Goal: Information Seeking & Learning: Learn about a topic

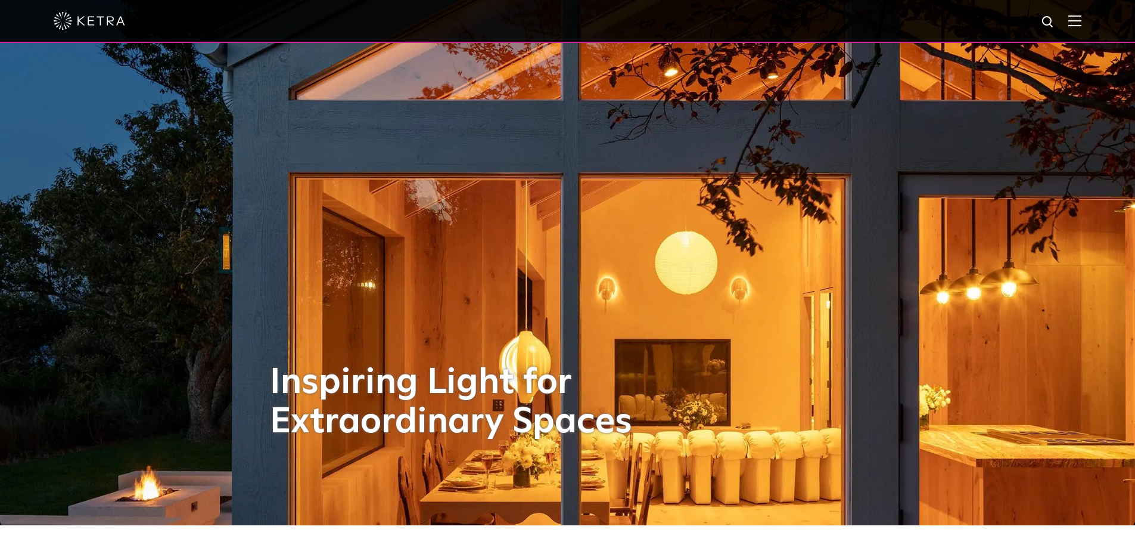
scroll to position [52, 0]
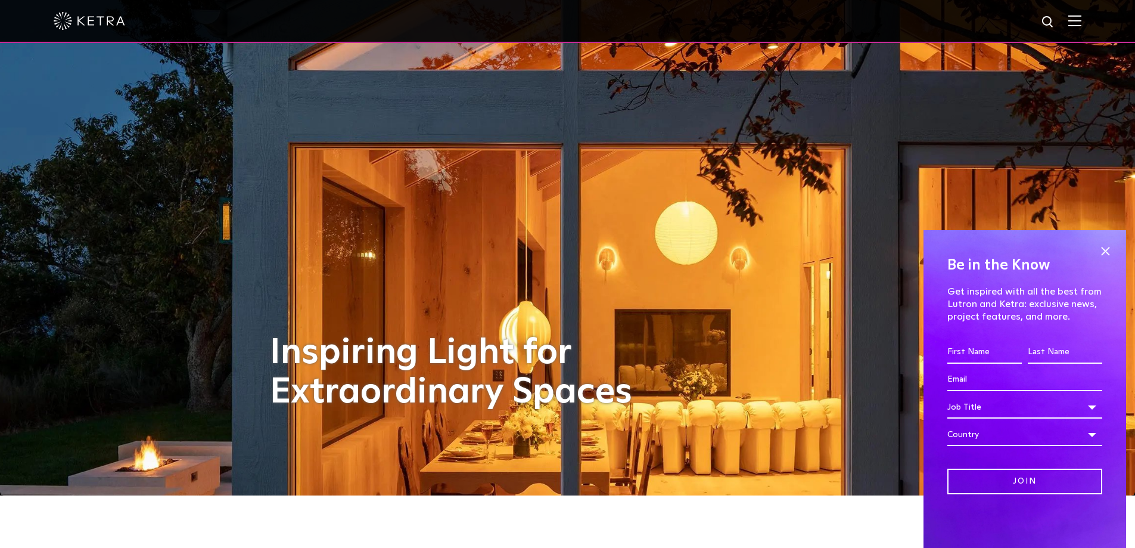
click at [1054, 20] on img at bounding box center [1048, 22] width 15 height 15
type input "ctmr"
click at [1011, 13] on button "Search" at bounding box center [1020, 22] width 18 height 18
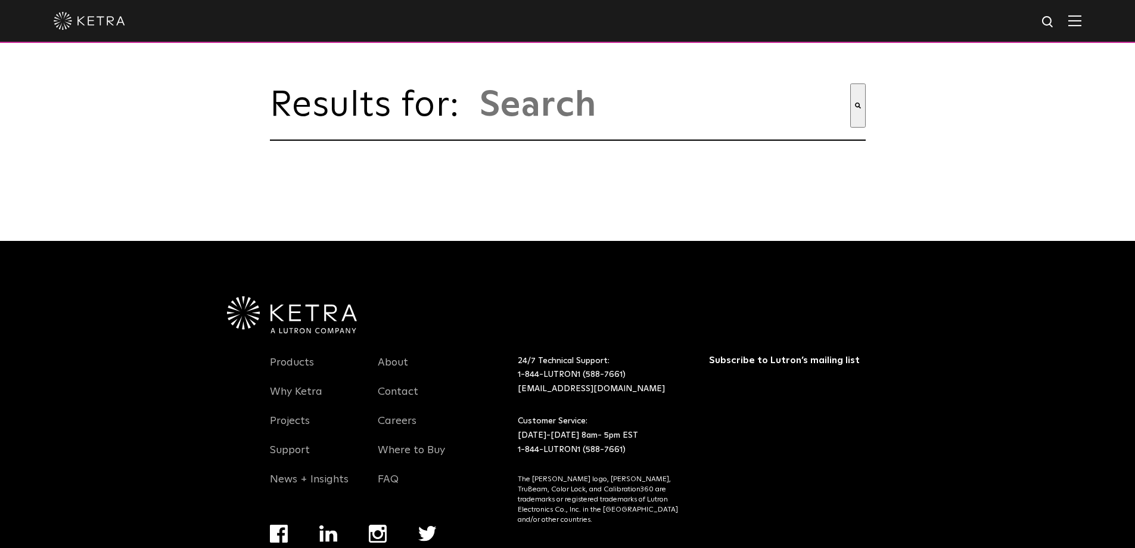
type input "ctmr"
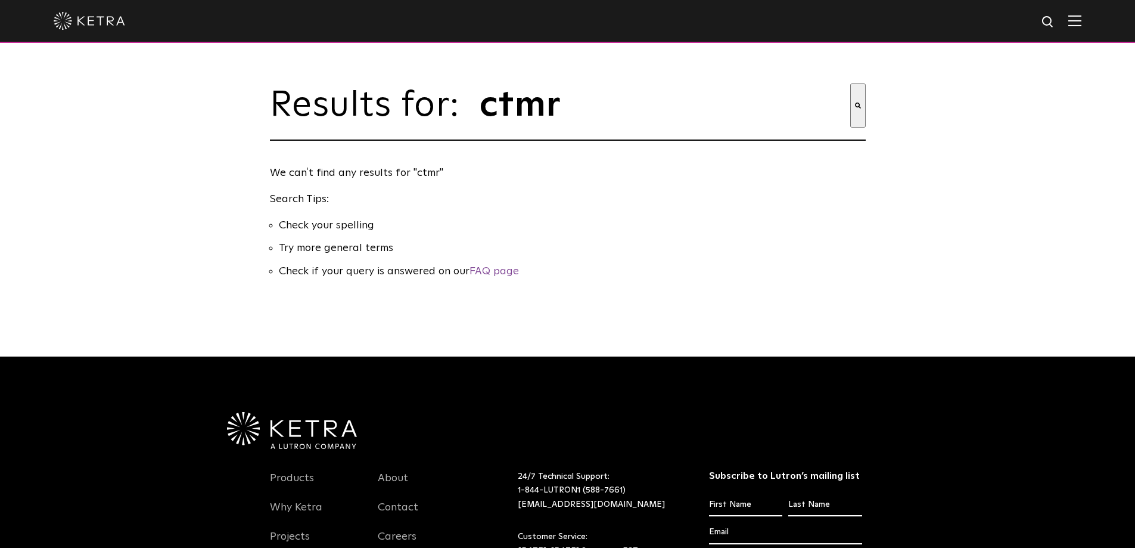
click at [92, 25] on img at bounding box center [90, 21] width 72 height 18
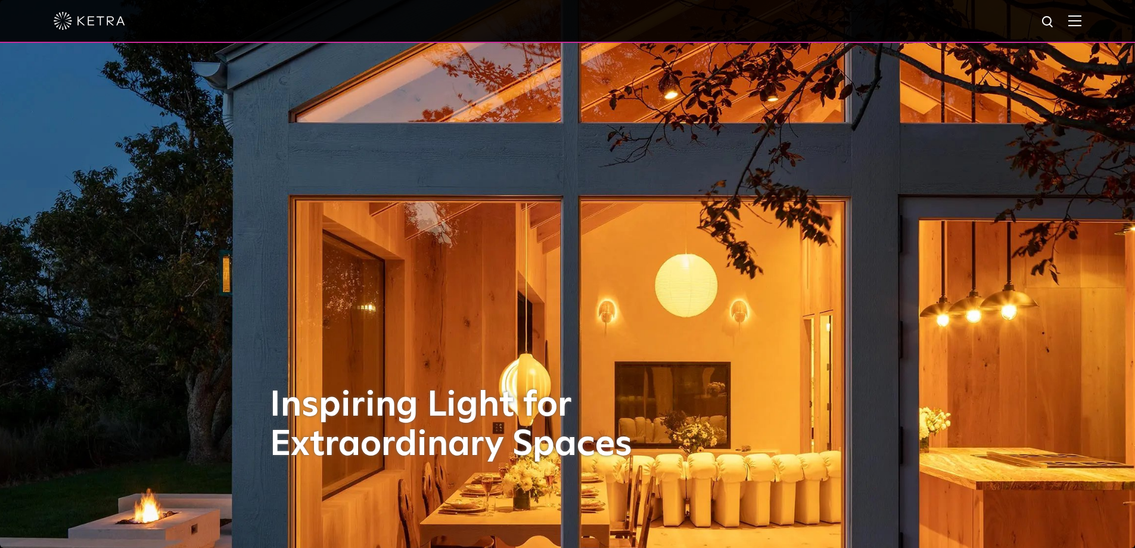
click at [1082, 22] on img at bounding box center [1075, 20] width 13 height 11
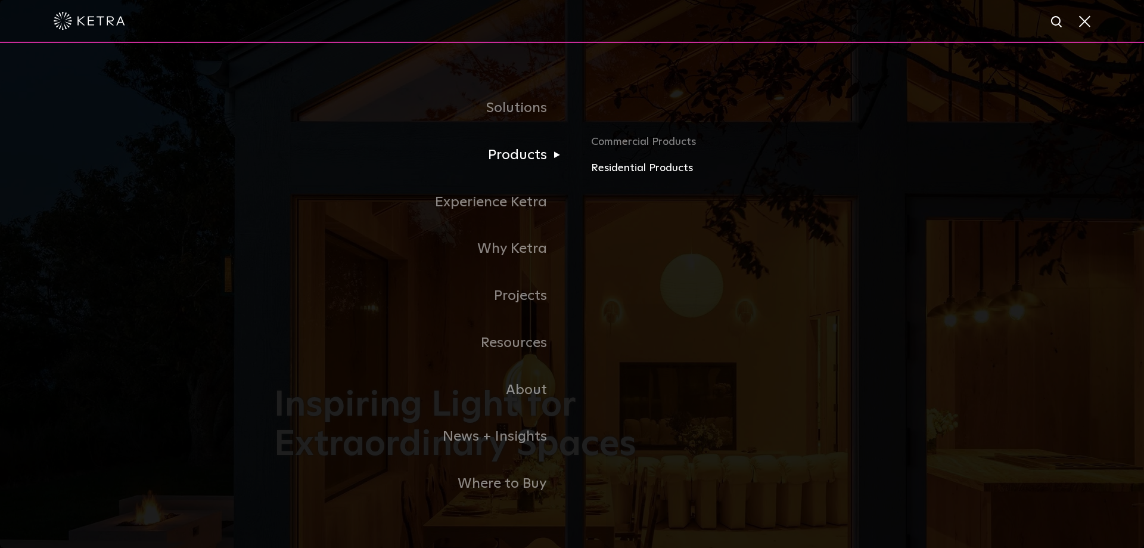
click at [625, 167] on link "Residential Products" at bounding box center [730, 168] width 279 height 17
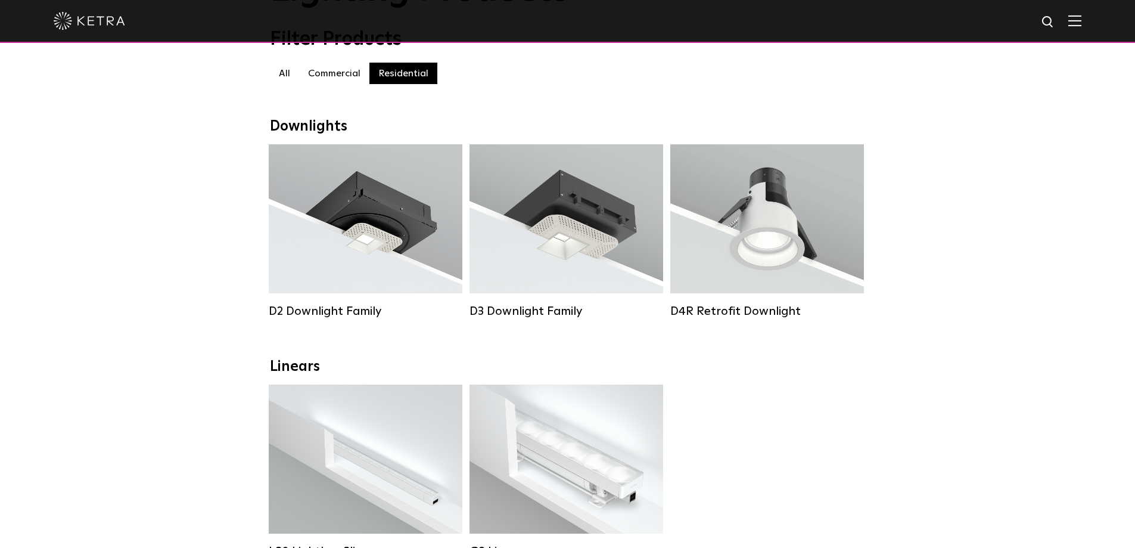
scroll to position [115, 0]
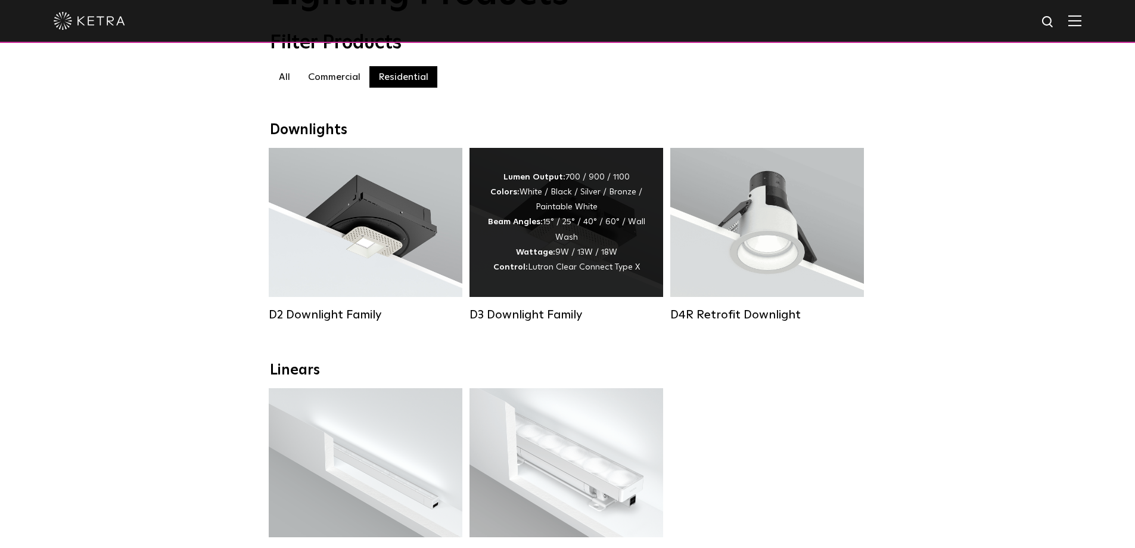
click at [573, 204] on div "Lumen Output: 700 / 900 / 1100 Colors: White / Black / Silver / Bronze / Painta…" at bounding box center [566, 222] width 158 height 105
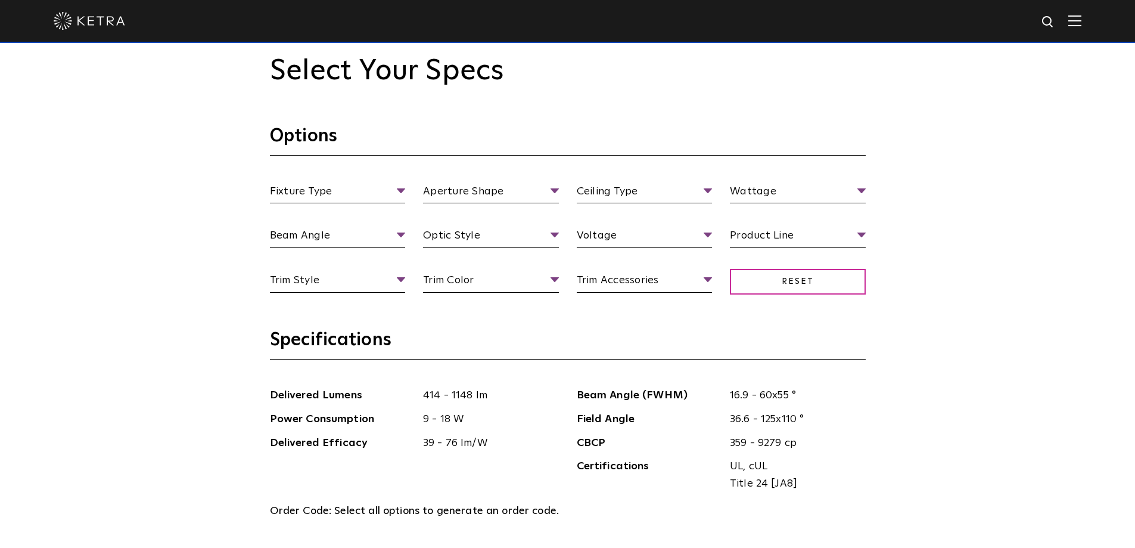
scroll to position [1147, 0]
click at [619, 273] on li "Millwork" at bounding box center [645, 280] width 136 height 22
click at [468, 241] on li "Round" at bounding box center [491, 236] width 136 height 22
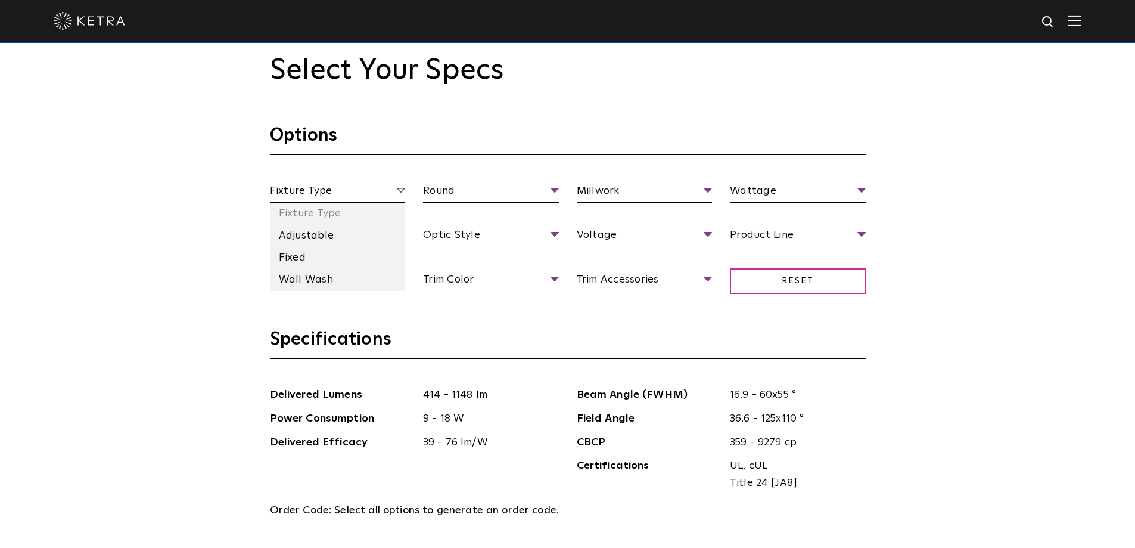
click at [372, 196] on span "Fixture Type" at bounding box center [338, 192] width 136 height 21
click at [330, 237] on li "Adjustable" at bounding box center [338, 236] width 136 height 22
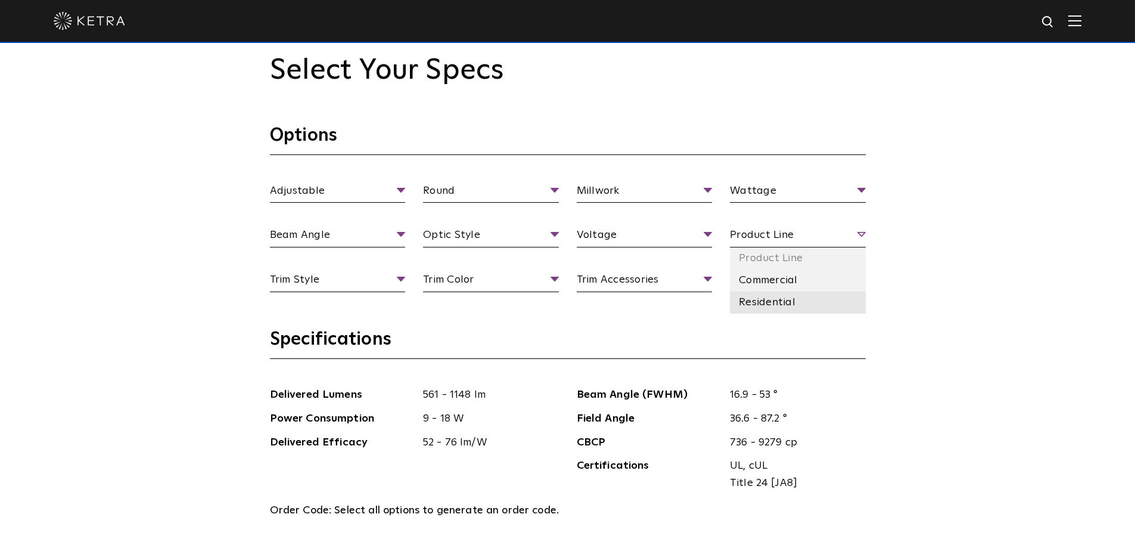
click at [752, 302] on li "Residential" at bounding box center [798, 302] width 136 height 22
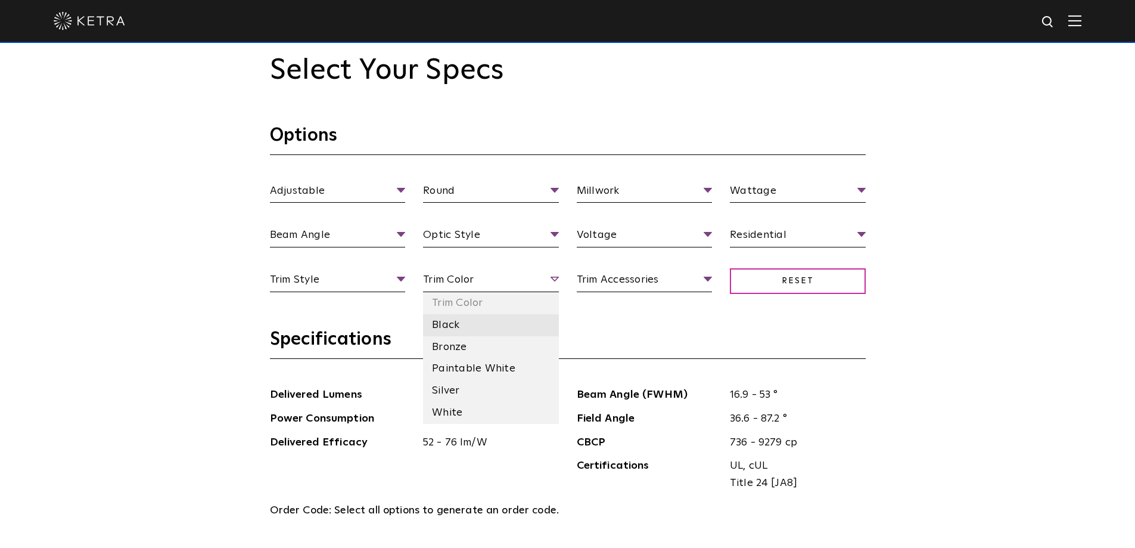
click at [454, 319] on li "Black" at bounding box center [491, 325] width 136 height 22
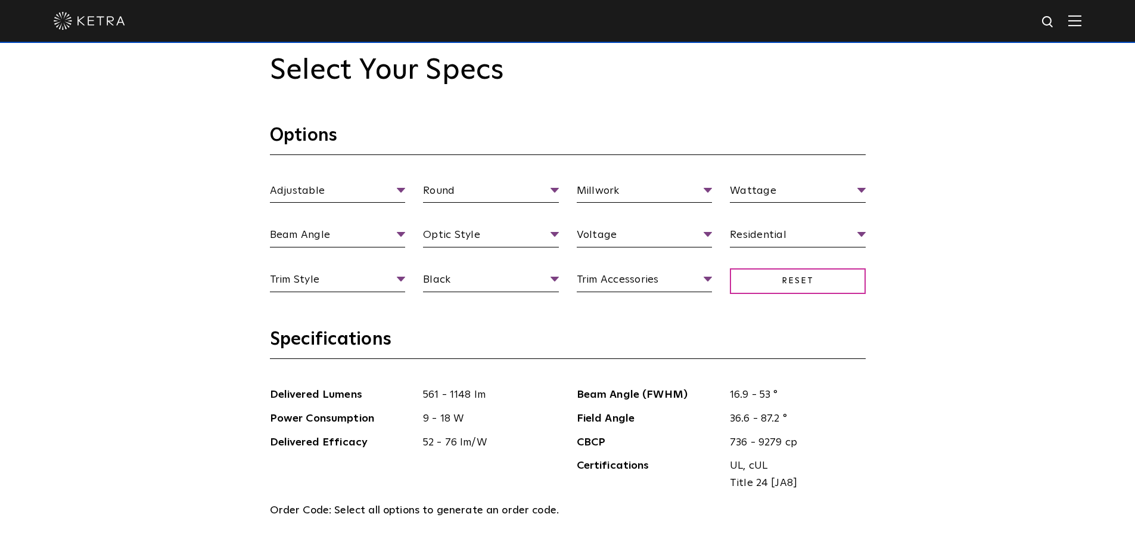
click at [521, 336] on h3 "Specifications" at bounding box center [568, 343] width 596 height 31
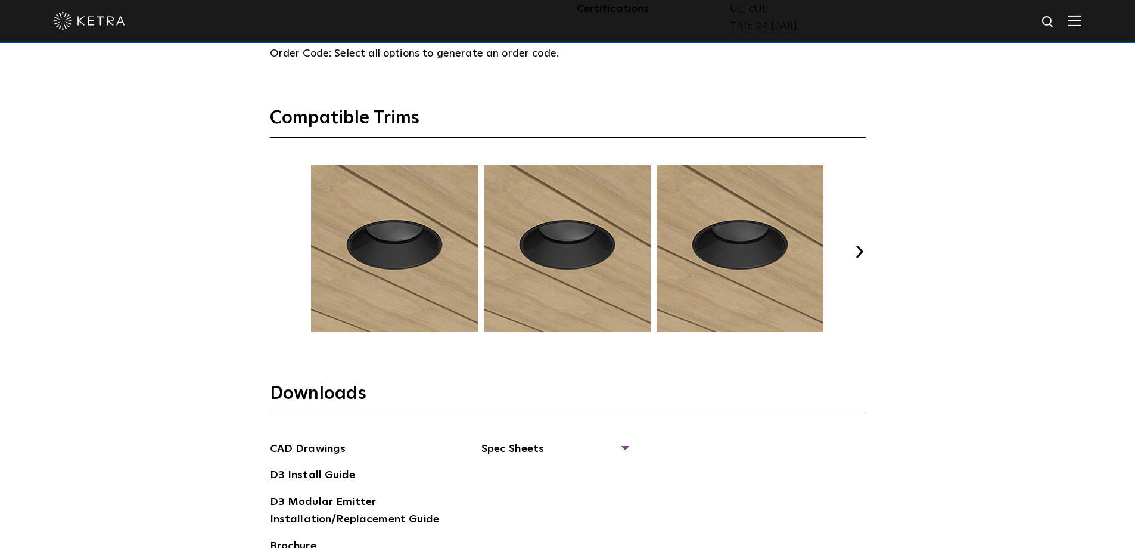
scroll to position [1606, 0]
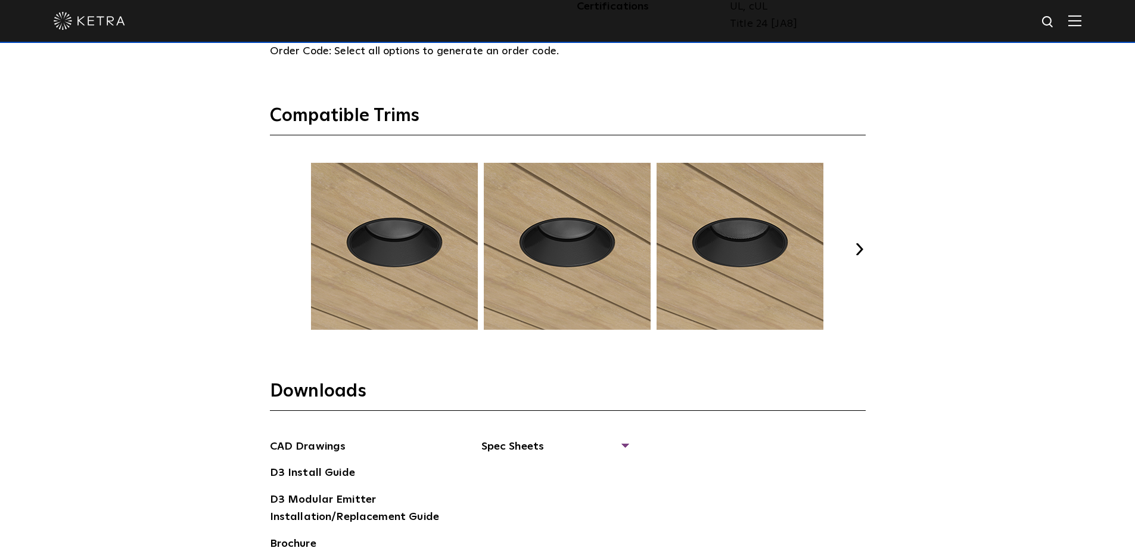
click at [860, 247] on button "Next" at bounding box center [860, 249] width 12 height 12
click at [862, 249] on button "Next" at bounding box center [860, 249] width 12 height 12
click at [861, 248] on button "Next" at bounding box center [860, 249] width 12 height 12
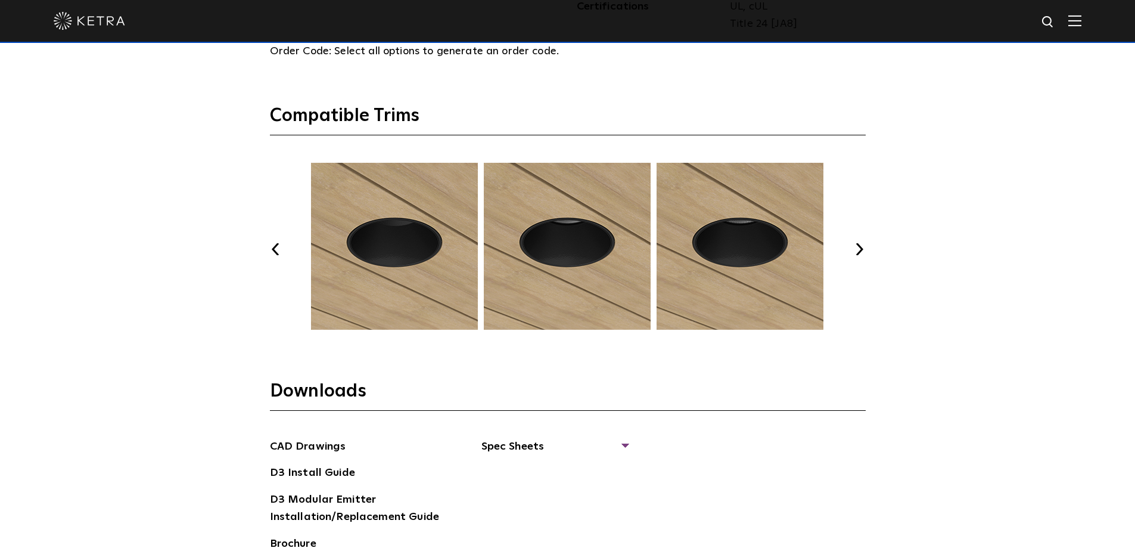
click at [861, 248] on button "Next" at bounding box center [860, 249] width 12 height 12
click at [862, 248] on button "Next" at bounding box center [860, 249] width 12 height 12
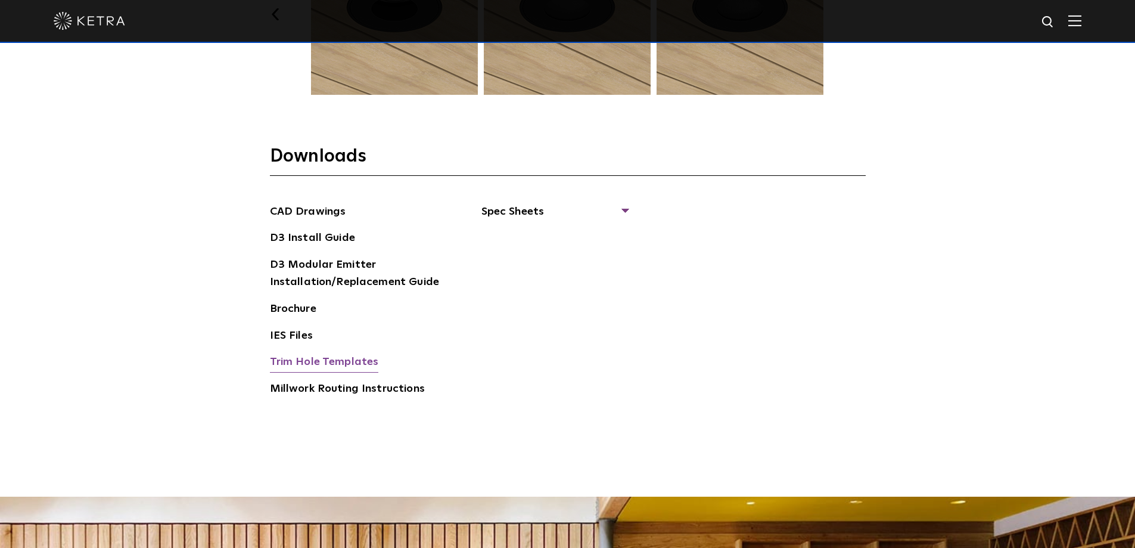
scroll to position [1817, 0]
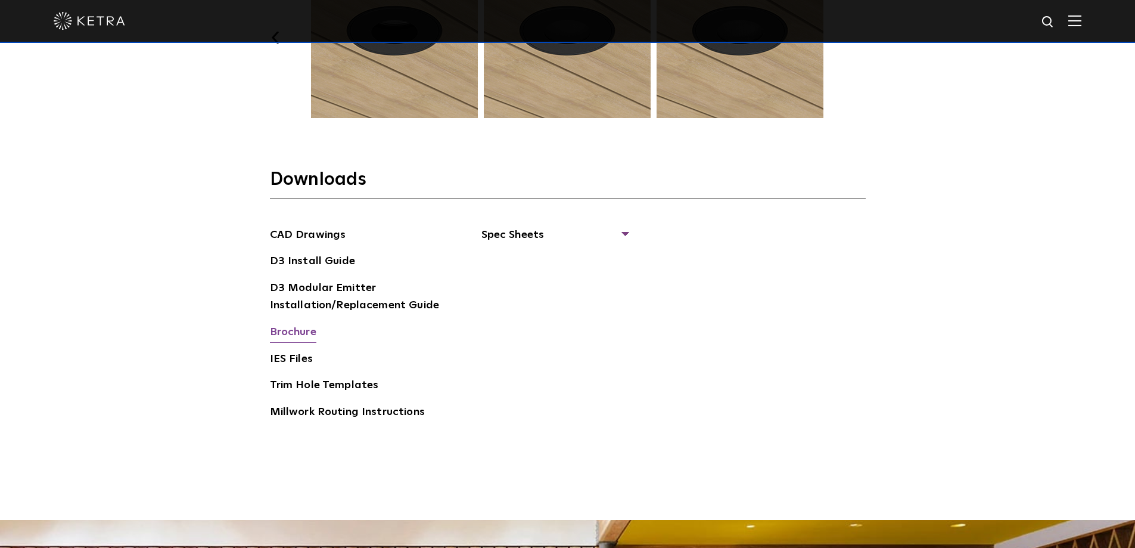
click at [295, 331] on link "Brochure" at bounding box center [293, 333] width 46 height 19
click at [344, 260] on link "D3 Install Guide" at bounding box center [312, 262] width 85 height 19
